Goal: Information Seeking & Learning: Find contact information

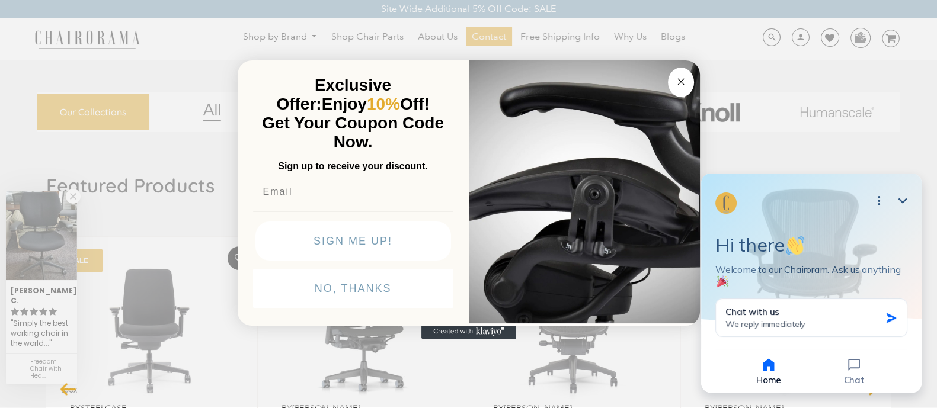
click at [676, 81] on circle "Close dialog" at bounding box center [681, 82] width 14 height 14
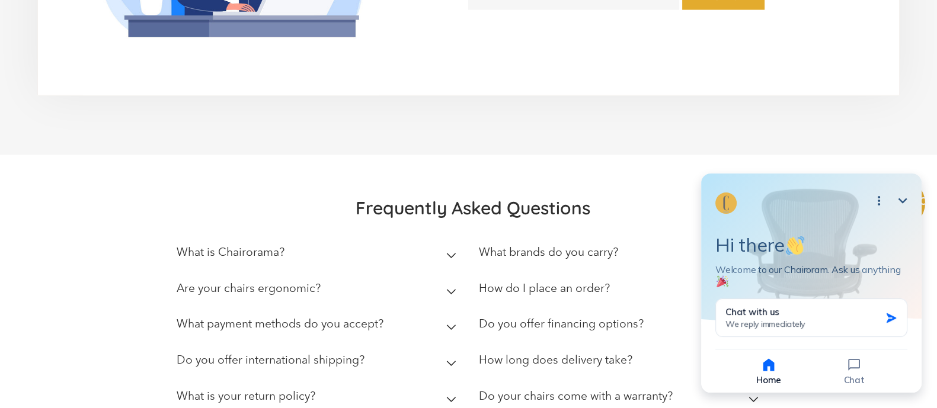
scroll to position [3379, 0]
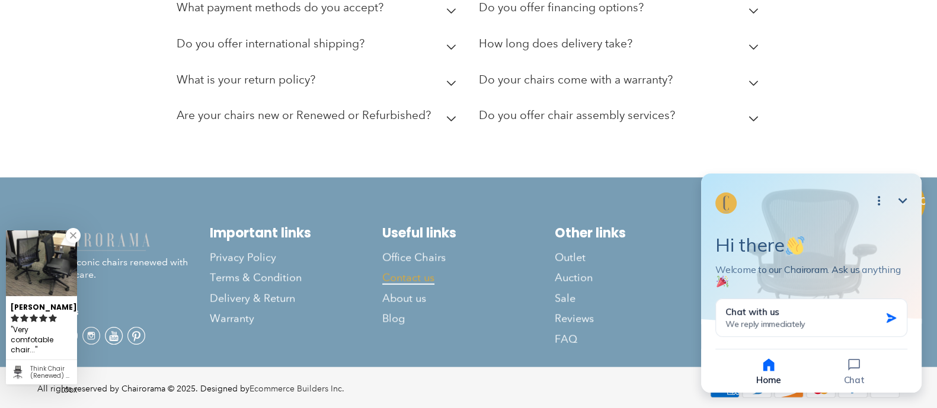
click at [415, 271] on span "Contact us" at bounding box center [408, 278] width 52 height 14
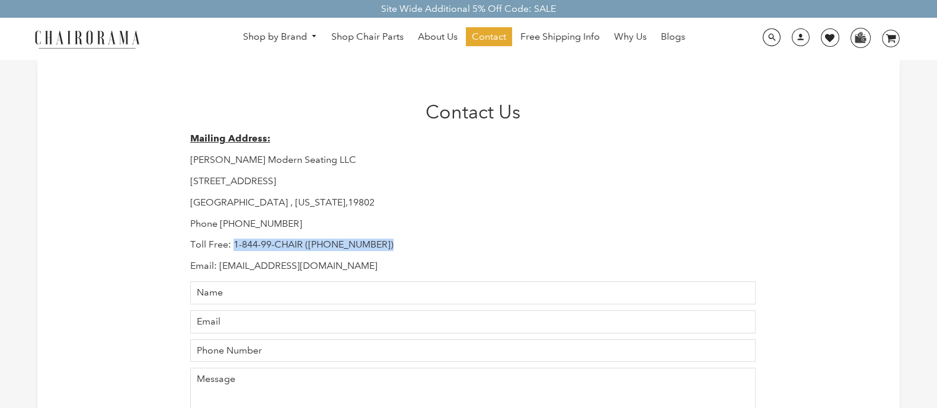
drag, startPoint x: 232, startPoint y: 244, endPoint x: 397, endPoint y: 241, distance: 165.4
click at [397, 241] on p "Toll Free: 1-844-99-CHAIR ([PHONE_NUMBER])" at bounding box center [473, 245] width 566 height 12
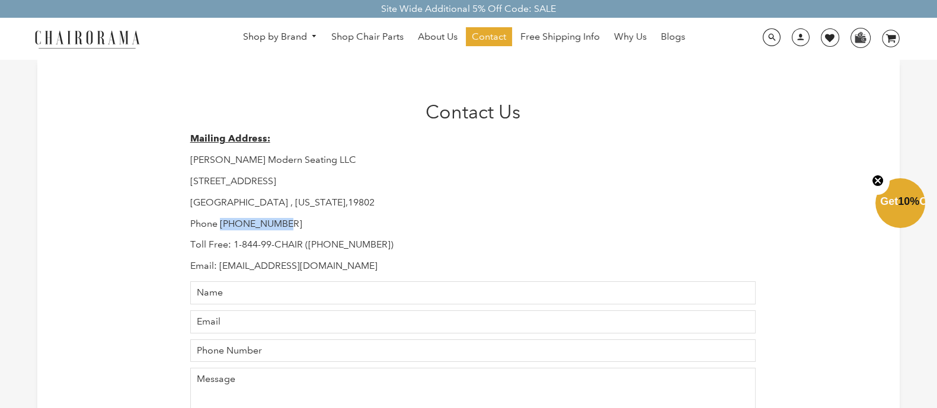
drag, startPoint x: 220, startPoint y: 222, endPoint x: 296, endPoint y: 229, distance: 76.2
click at [296, 229] on p "Phone 302-544-5800" at bounding box center [473, 224] width 566 height 12
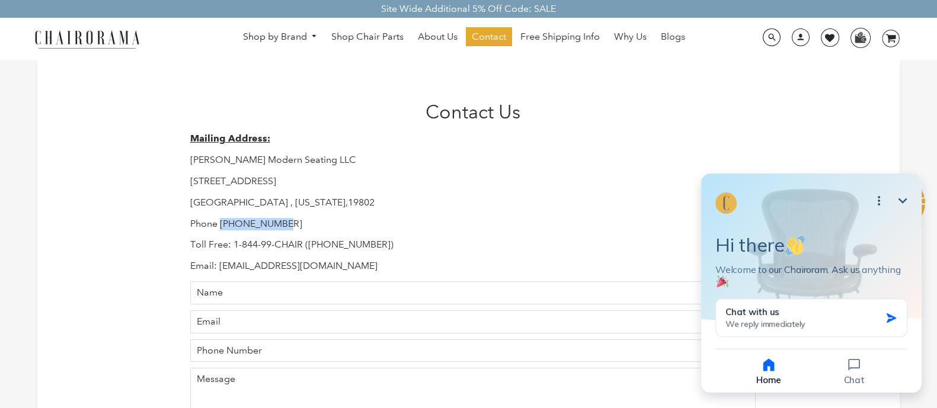
copy p "302-544-5800"
drag, startPoint x: 338, startPoint y: 271, endPoint x: 222, endPoint y: 268, distance: 115.6
click at [222, 268] on p "Email: Support@chairorama.com" at bounding box center [473, 266] width 566 height 12
